Goal: Transaction & Acquisition: Purchase product/service

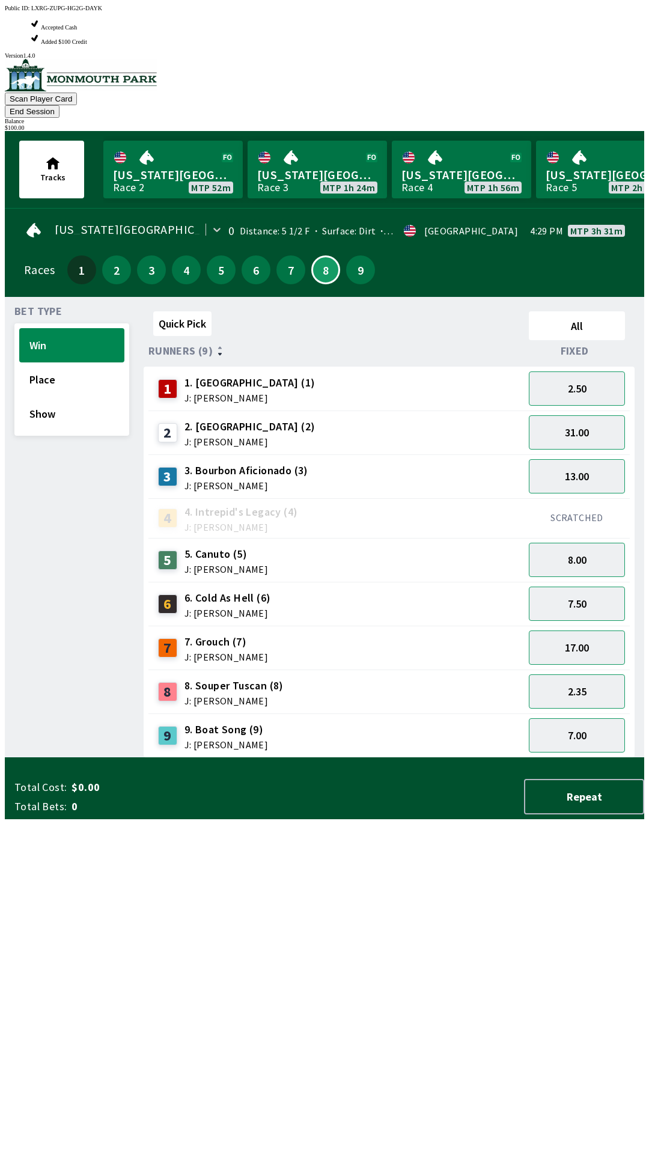
scroll to position [0, 1086]
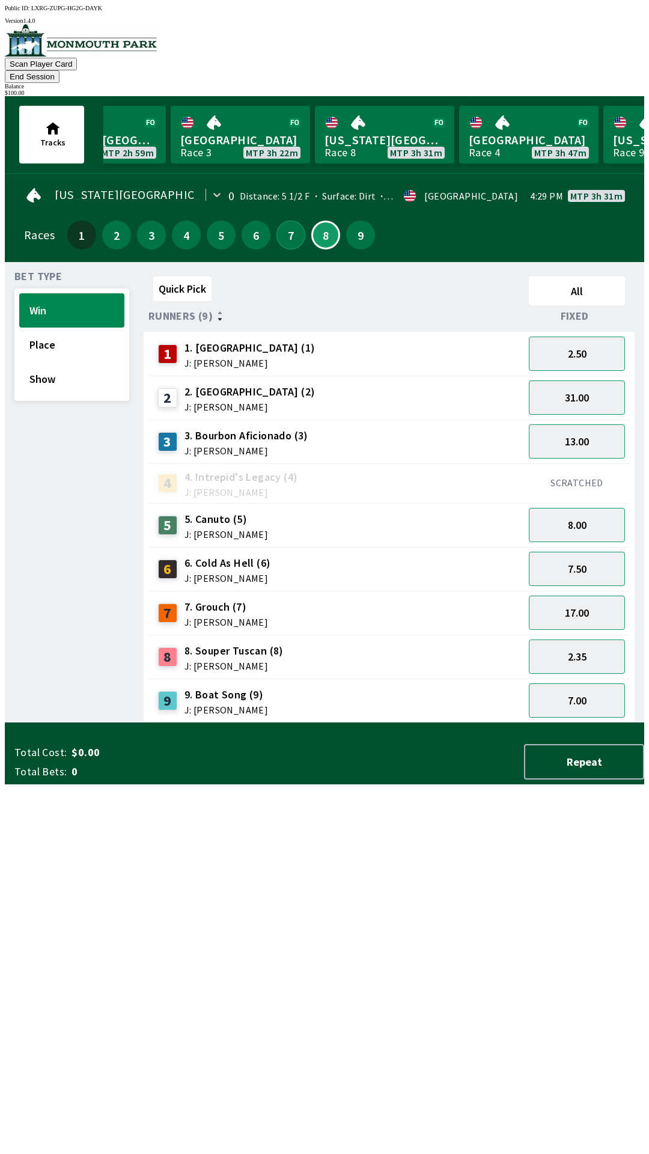
click at [285, 222] on button "7" at bounding box center [290, 235] width 29 height 29
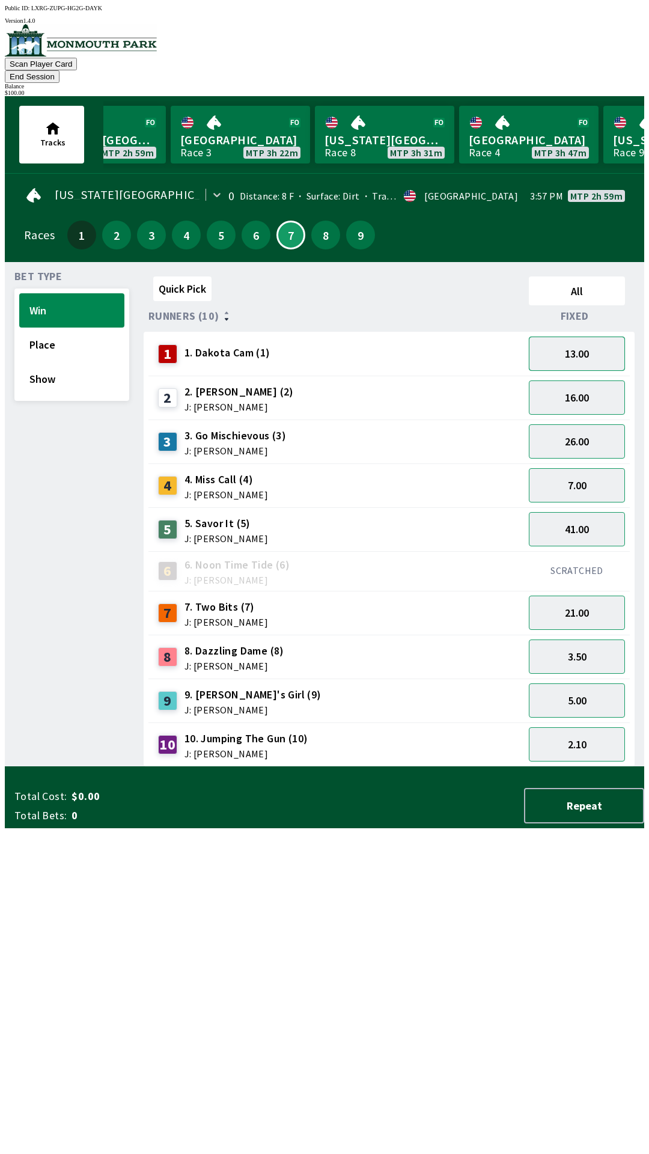
click at [583, 337] on button "13.00" at bounding box center [577, 354] width 96 height 34
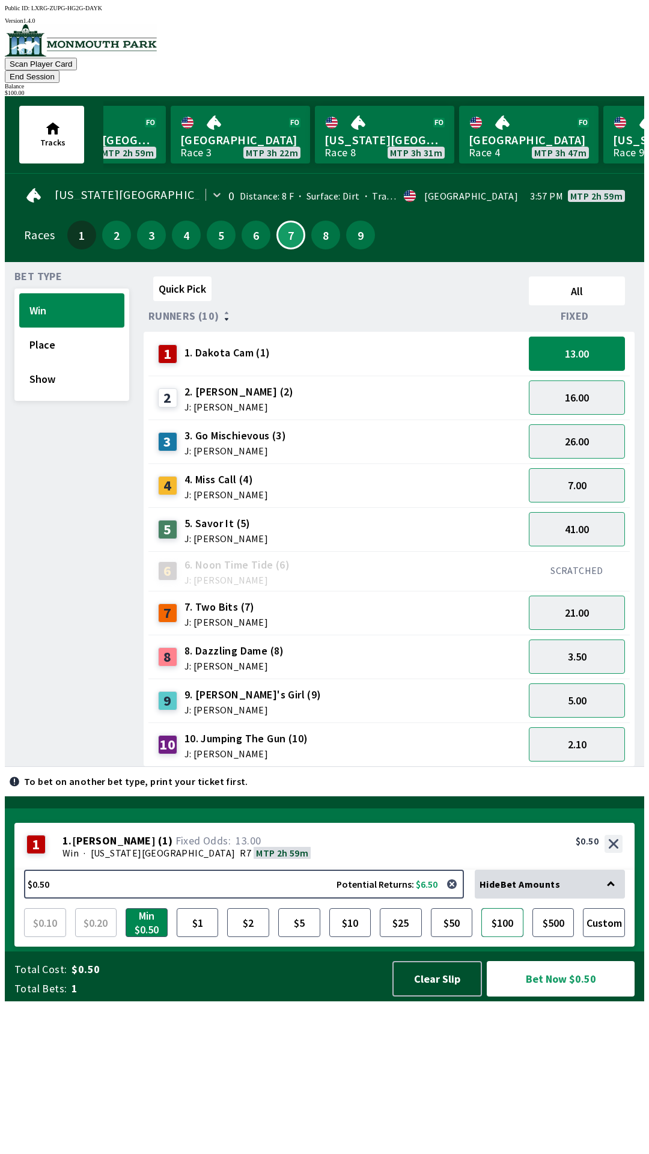
click at [496, 937] on button "$100" at bounding box center [502, 922] width 42 height 29
click at [569, 996] on button "Bet Now $100.00" at bounding box center [561, 978] width 148 height 35
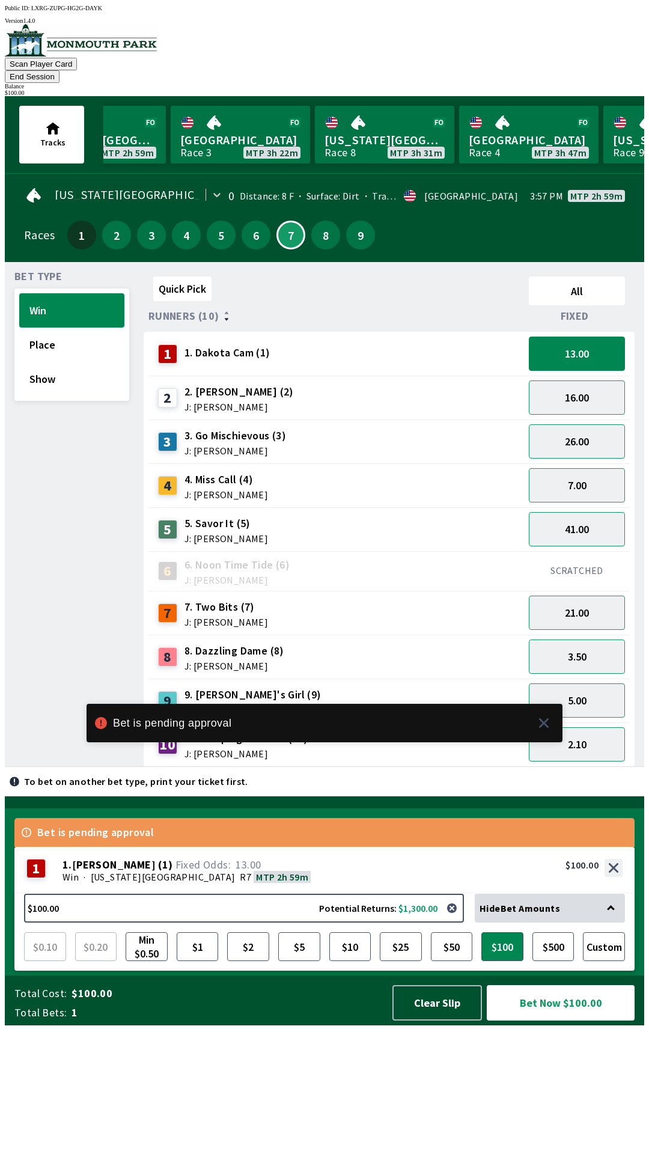
click at [445, 598] on div "7 7. Two Bits (7) J: [PERSON_NAME]" at bounding box center [336, 613] width 366 height 30
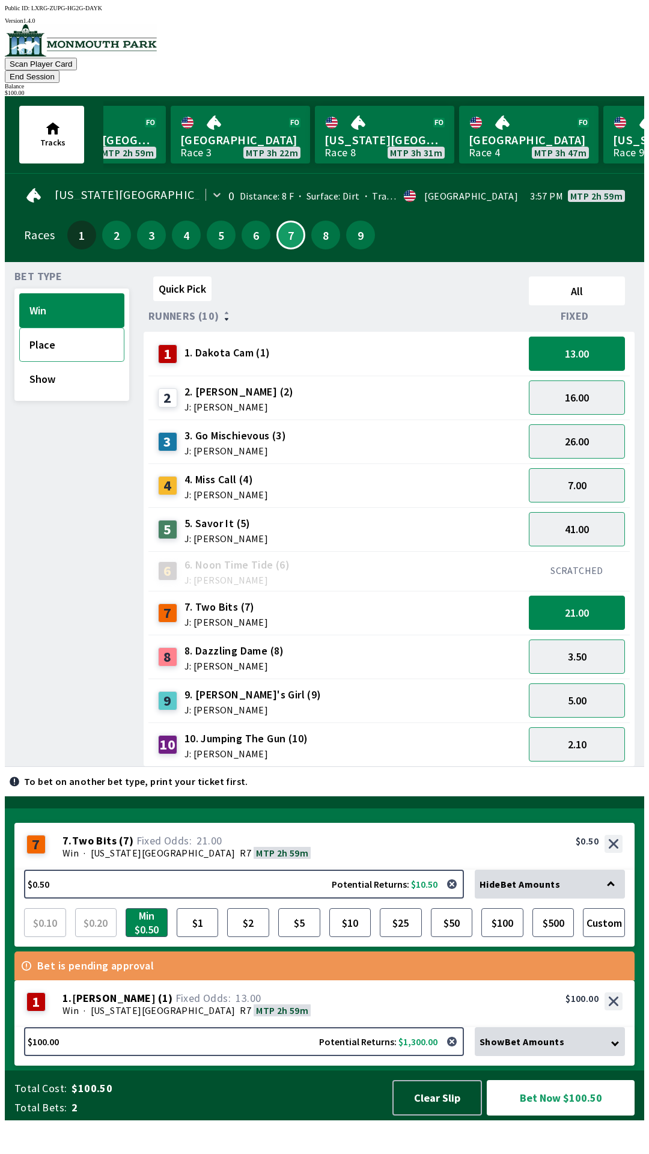
click at [56, 338] on button "Place" at bounding box center [71, 345] width 105 height 34
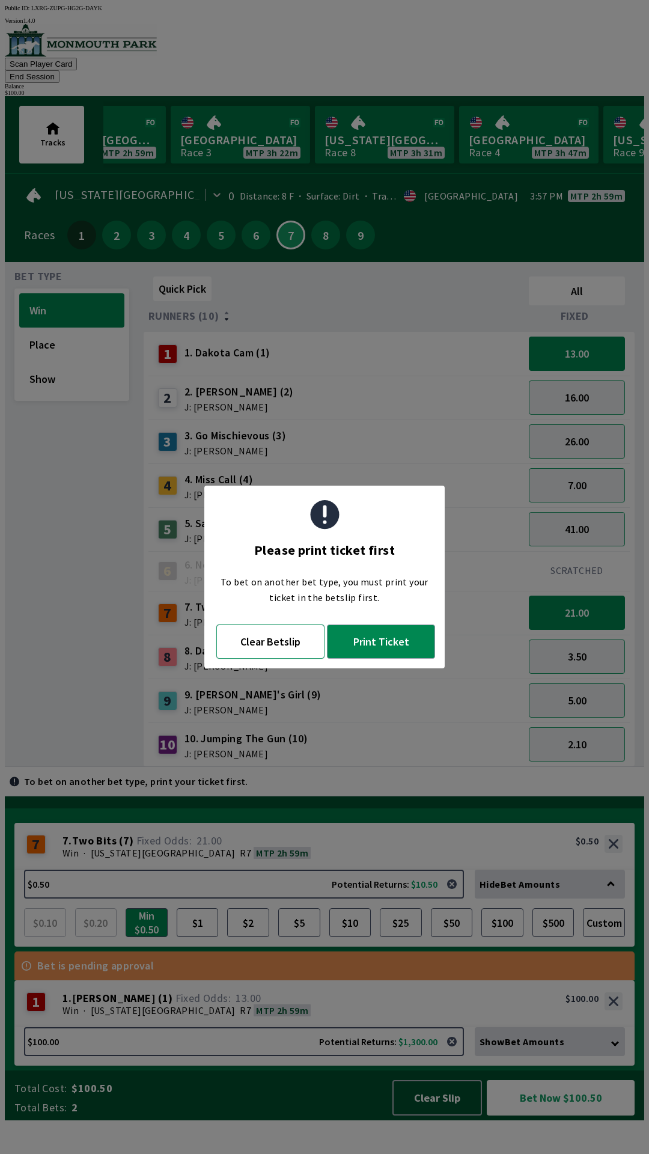
click at [269, 649] on button "Clear Betslip" at bounding box center [270, 641] width 108 height 34
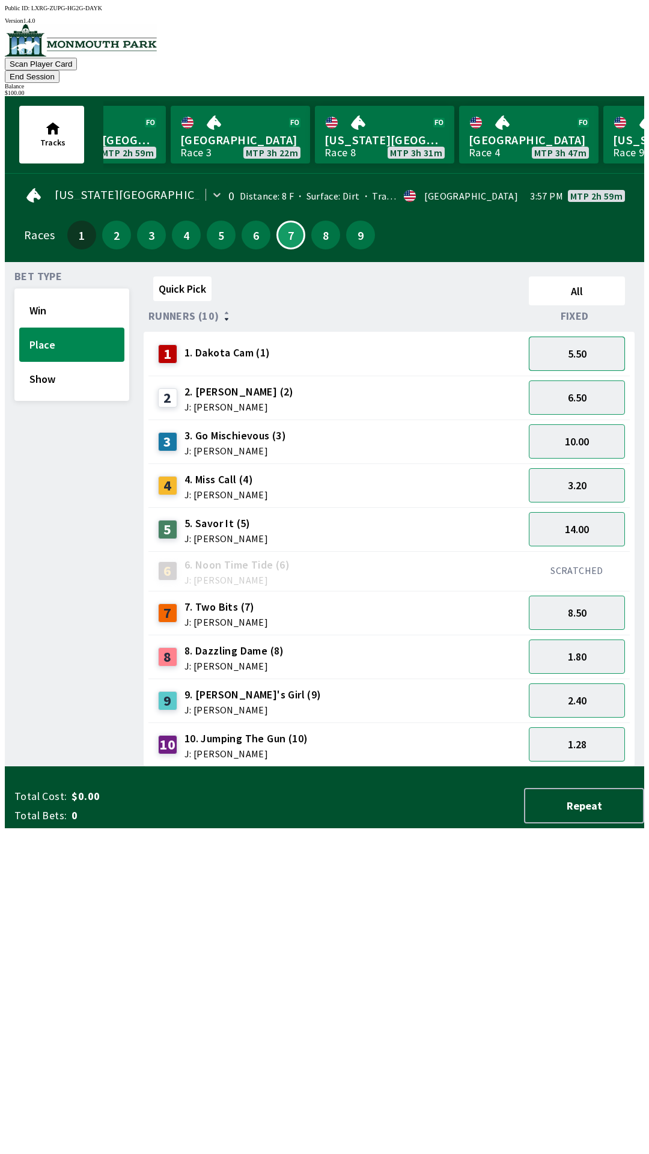
click at [583, 337] on button "5.50" at bounding box center [577, 354] width 96 height 34
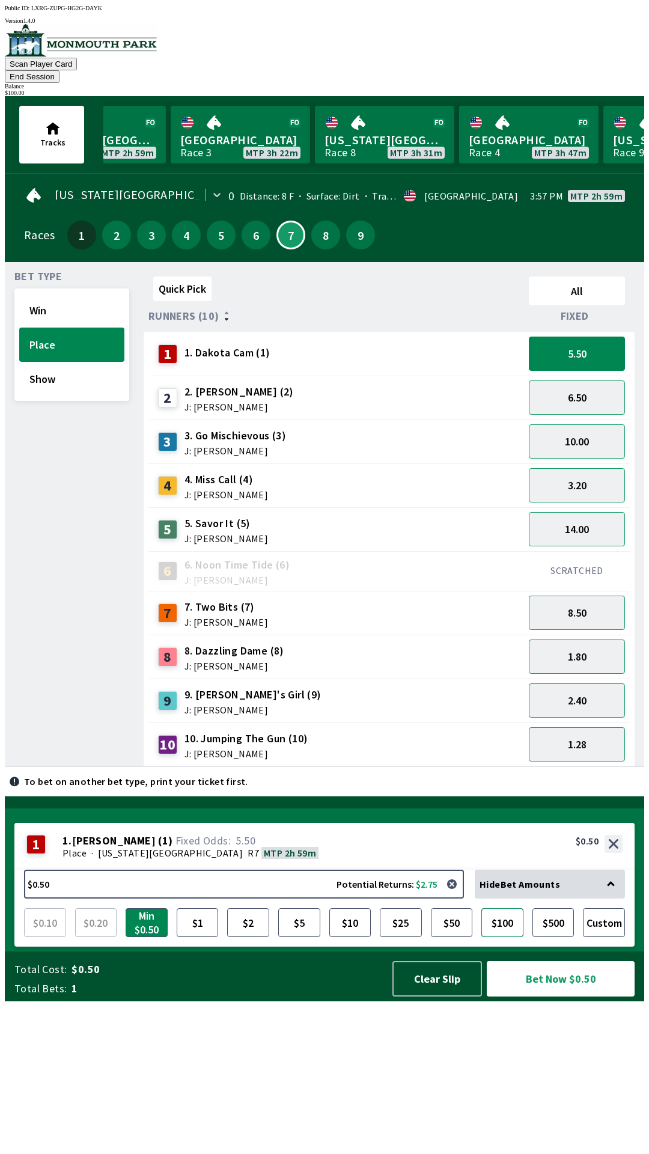
click at [504, 937] on button "$100" at bounding box center [502, 922] width 42 height 29
click at [553, 996] on button "Bet Now $100.00" at bounding box center [561, 978] width 148 height 35
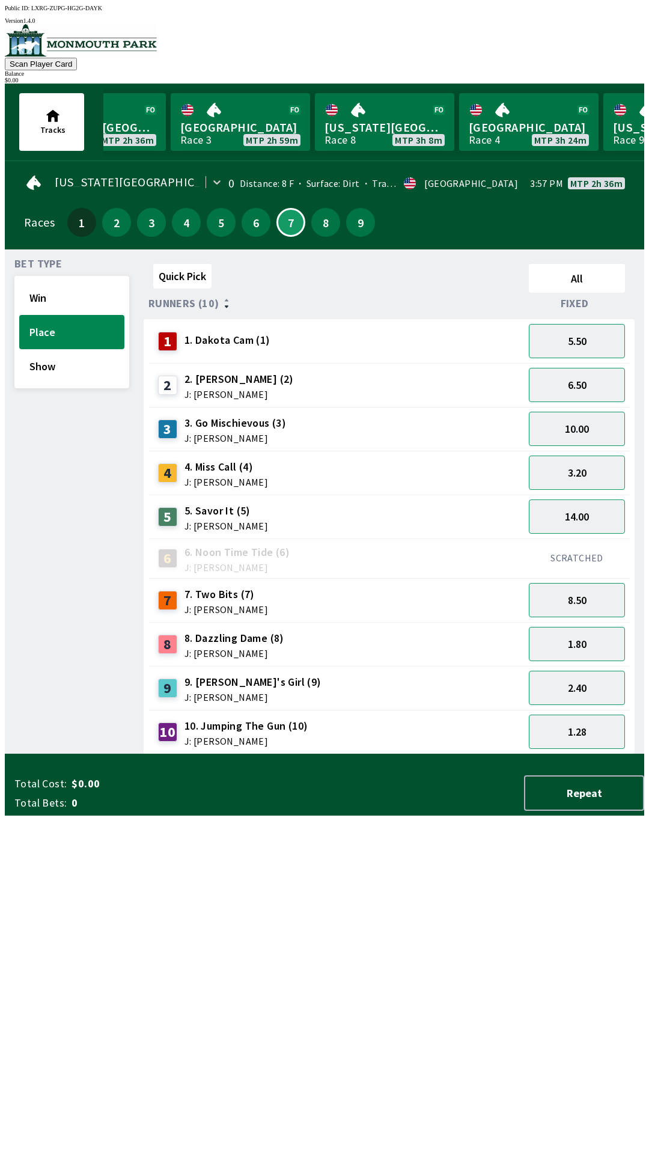
click at [263, 754] on div "Quick Pick All Runners (10) Fixed 1 1. Dakota Cam (1) 5.50 2 2. [PERSON_NAME] (…" at bounding box center [394, 506] width 501 height 495
click at [41, 306] on button "Win" at bounding box center [71, 298] width 105 height 34
